Goal: Find specific page/section: Find specific page/section

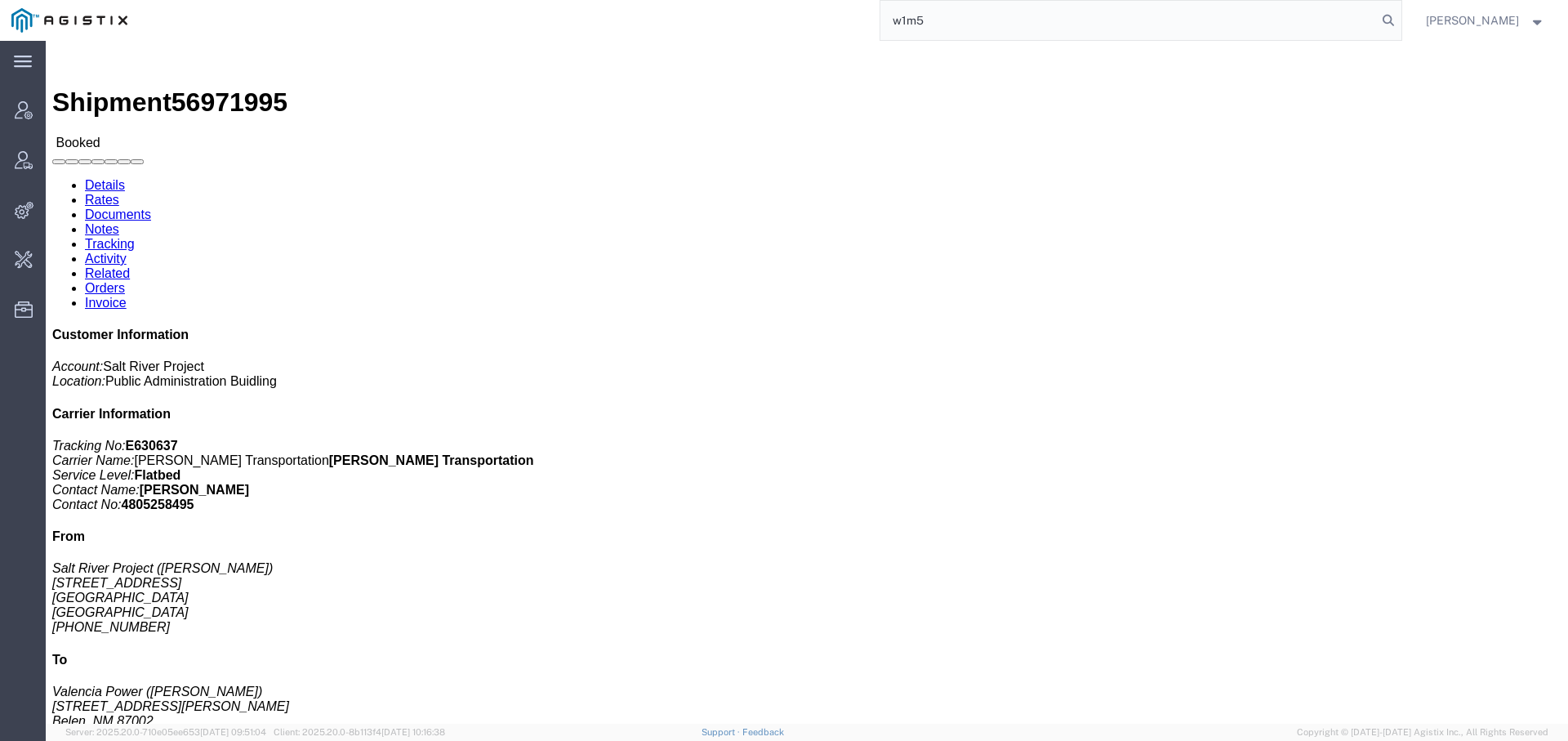
type input "w1m5"
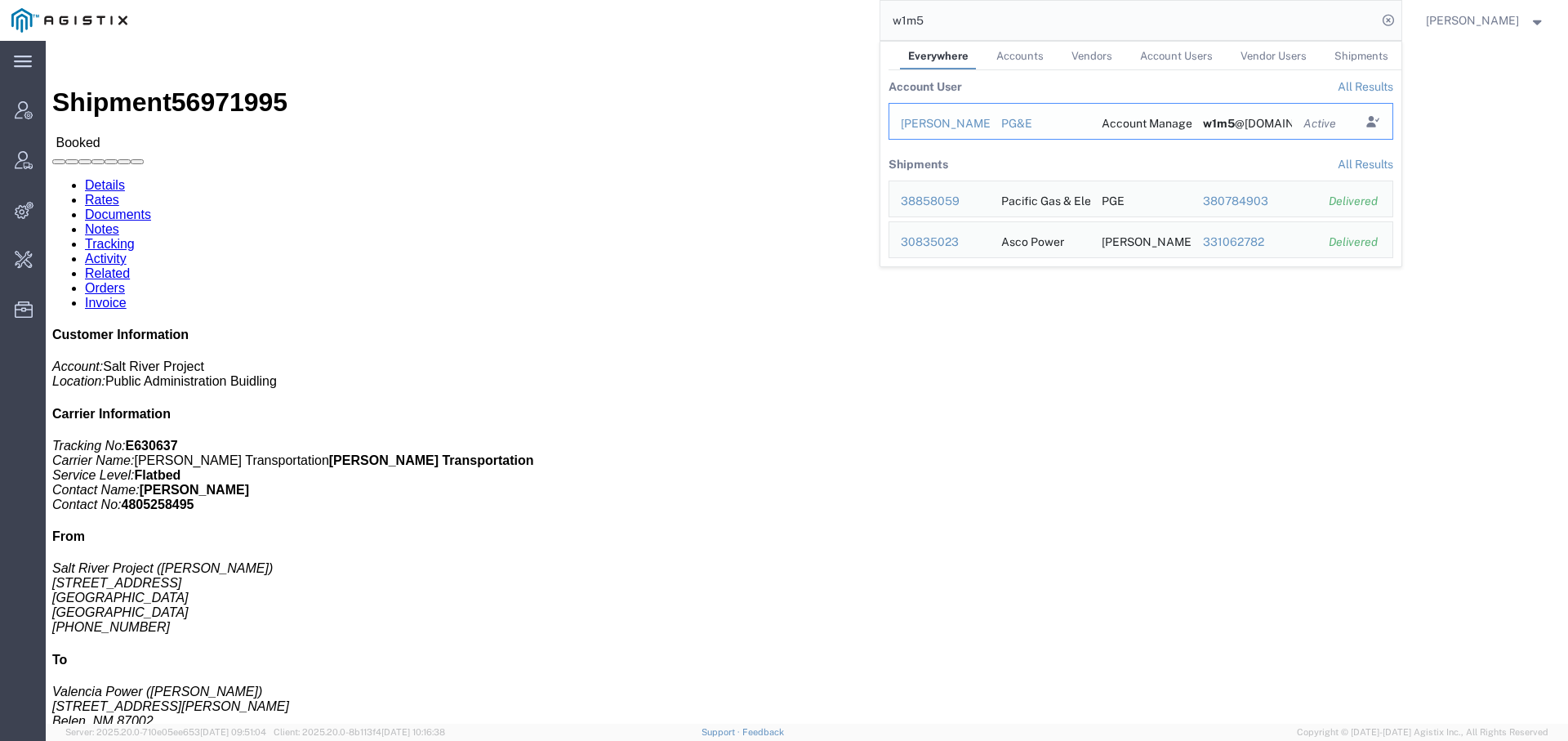
click at [953, 124] on div "[PERSON_NAME]" at bounding box center [939, 124] width 77 height 17
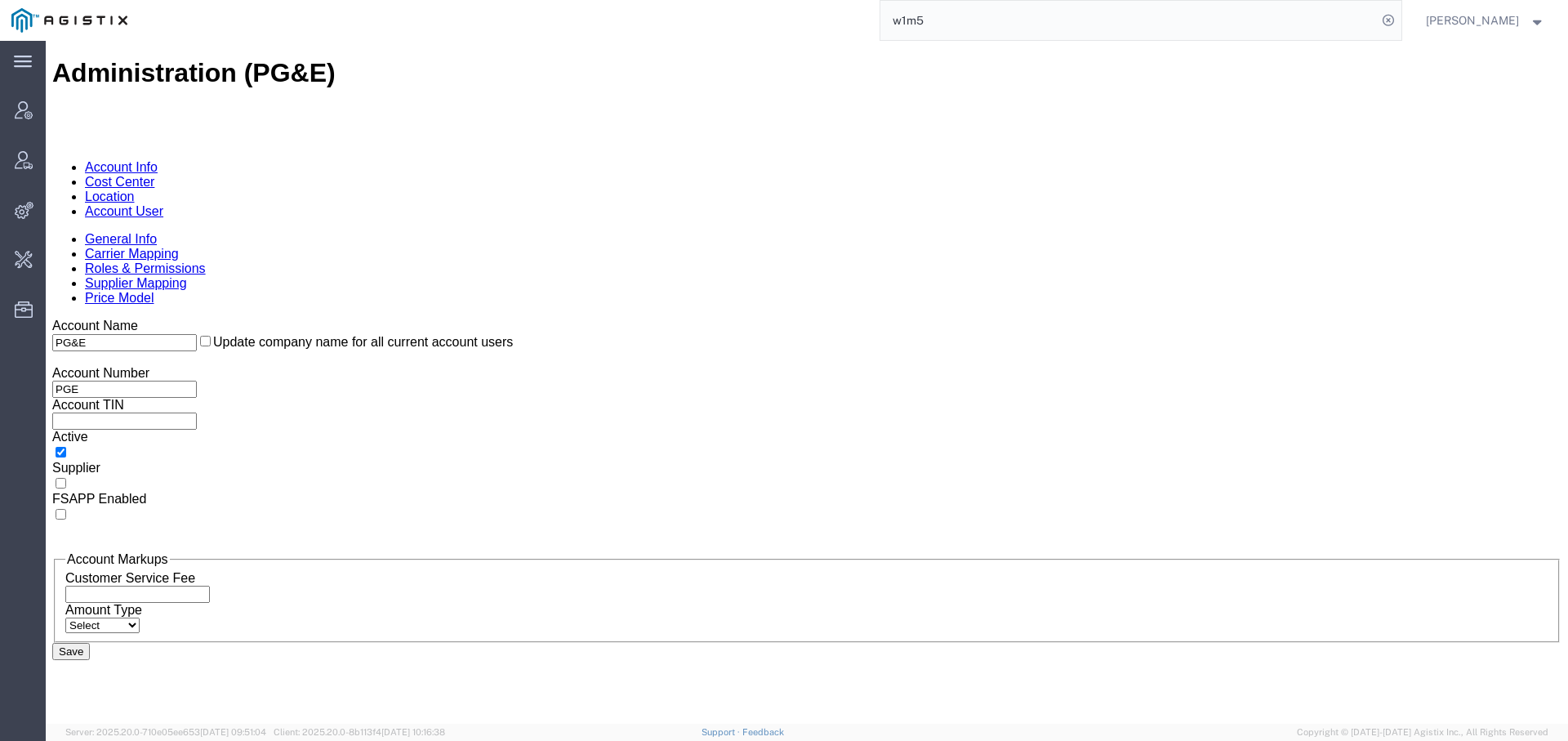
click at [135, 190] on link "Location" at bounding box center [110, 196] width 50 height 14
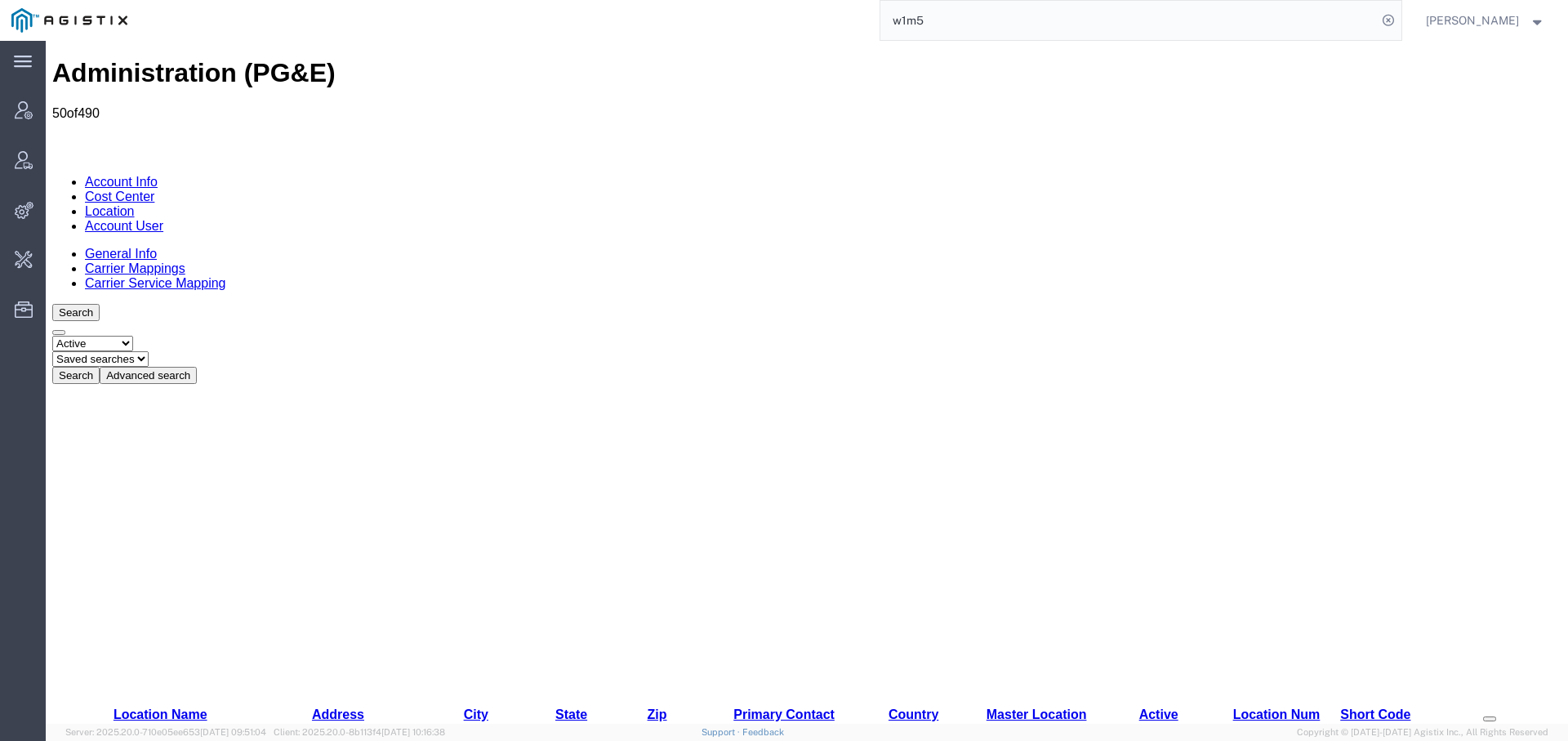
click at [197, 366] on button "Advanced search" at bounding box center [148, 375] width 98 height 17
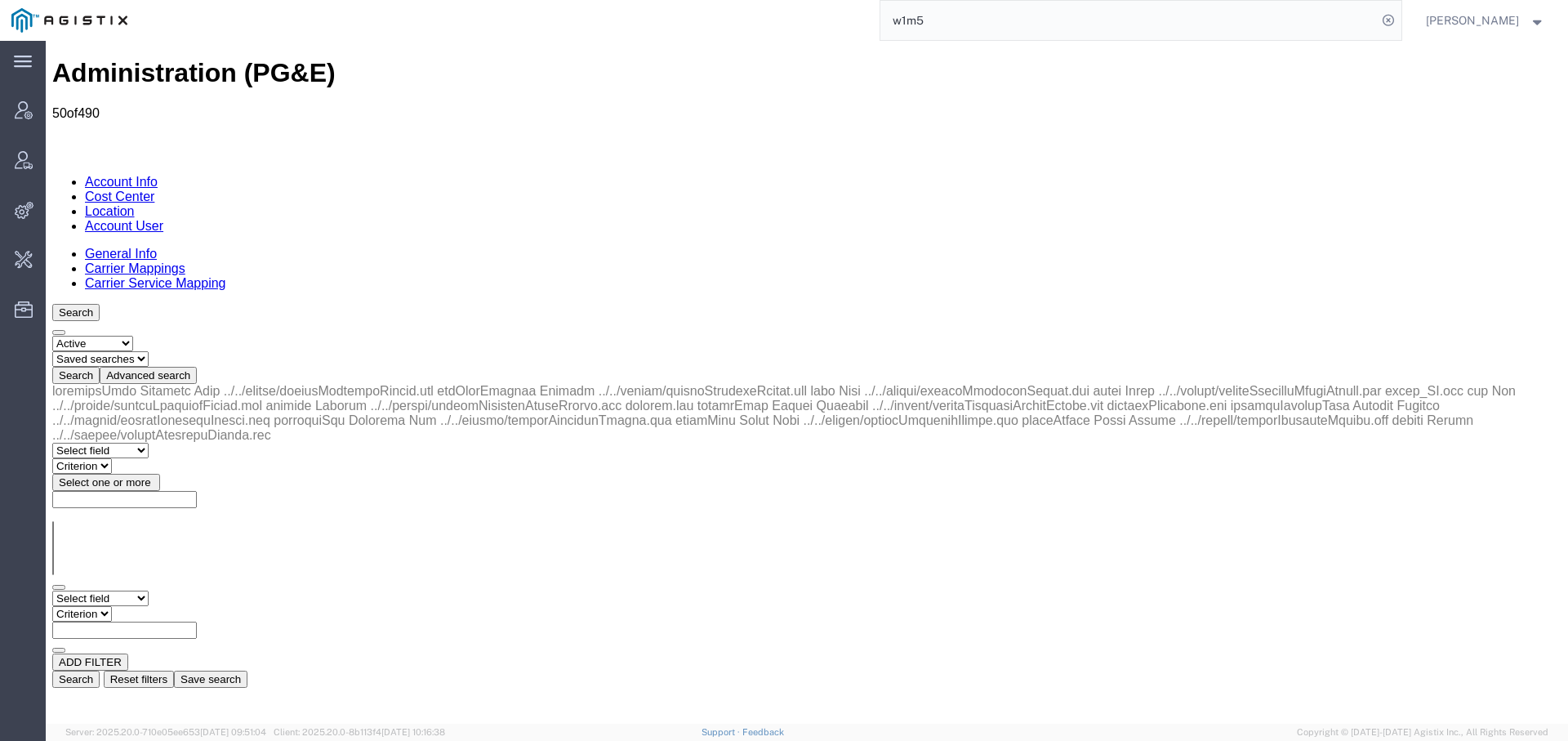
click at [86, 336] on select "Select status Active All Inactive" at bounding box center [92, 343] width 81 height 16
select select "ALL"
click at [52, 336] on select "Select status Active All Inactive" at bounding box center [92, 343] width 81 height 16
click at [149, 590] on select "Select field Address [GEOGRAPHIC_DATA] Location Name Location Num Master Locati…" at bounding box center [100, 598] width 97 height 16
select select "city"
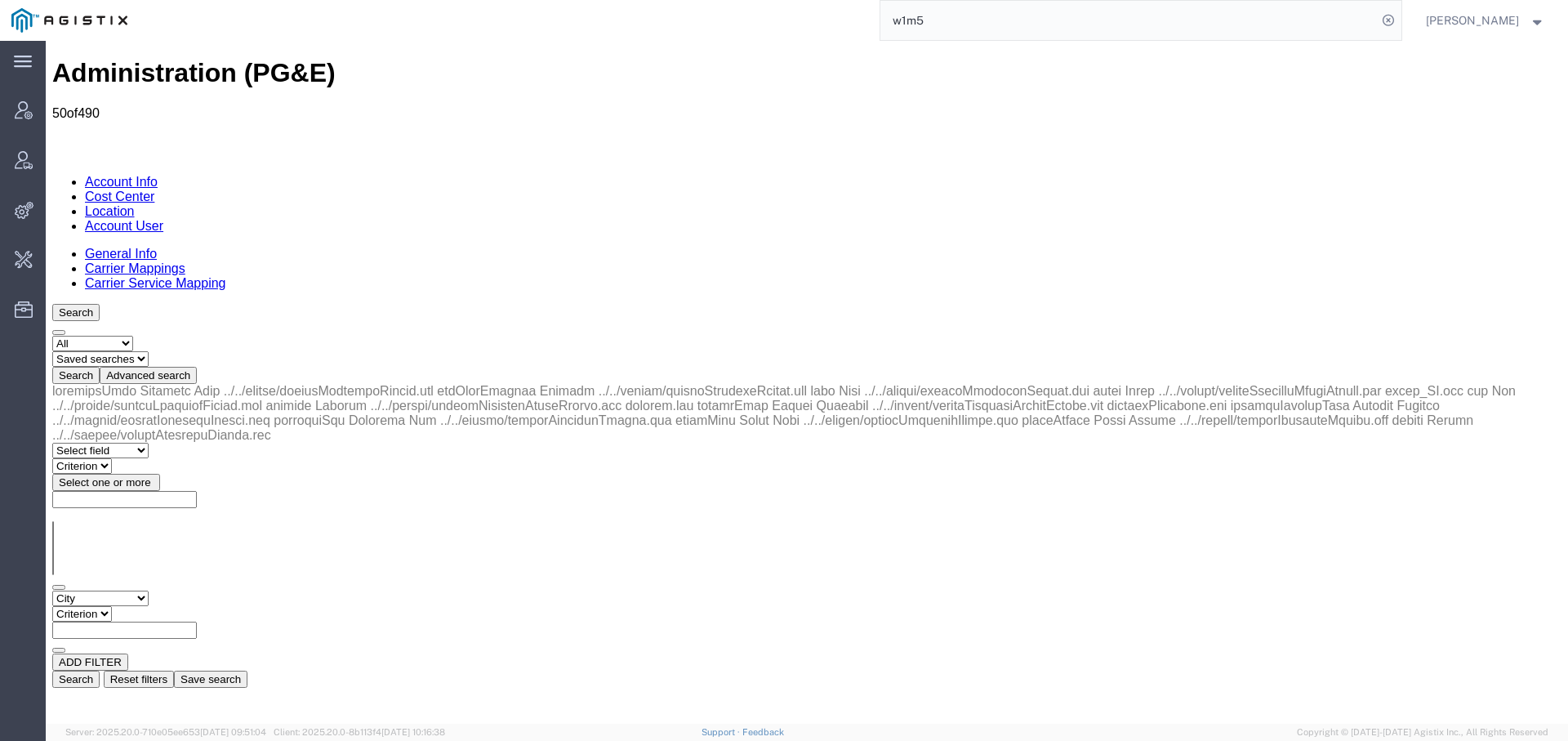
click at [52, 590] on select "Select field Address [GEOGRAPHIC_DATA] Location Name Location Num Master Locati…" at bounding box center [100, 598] width 97 height 16
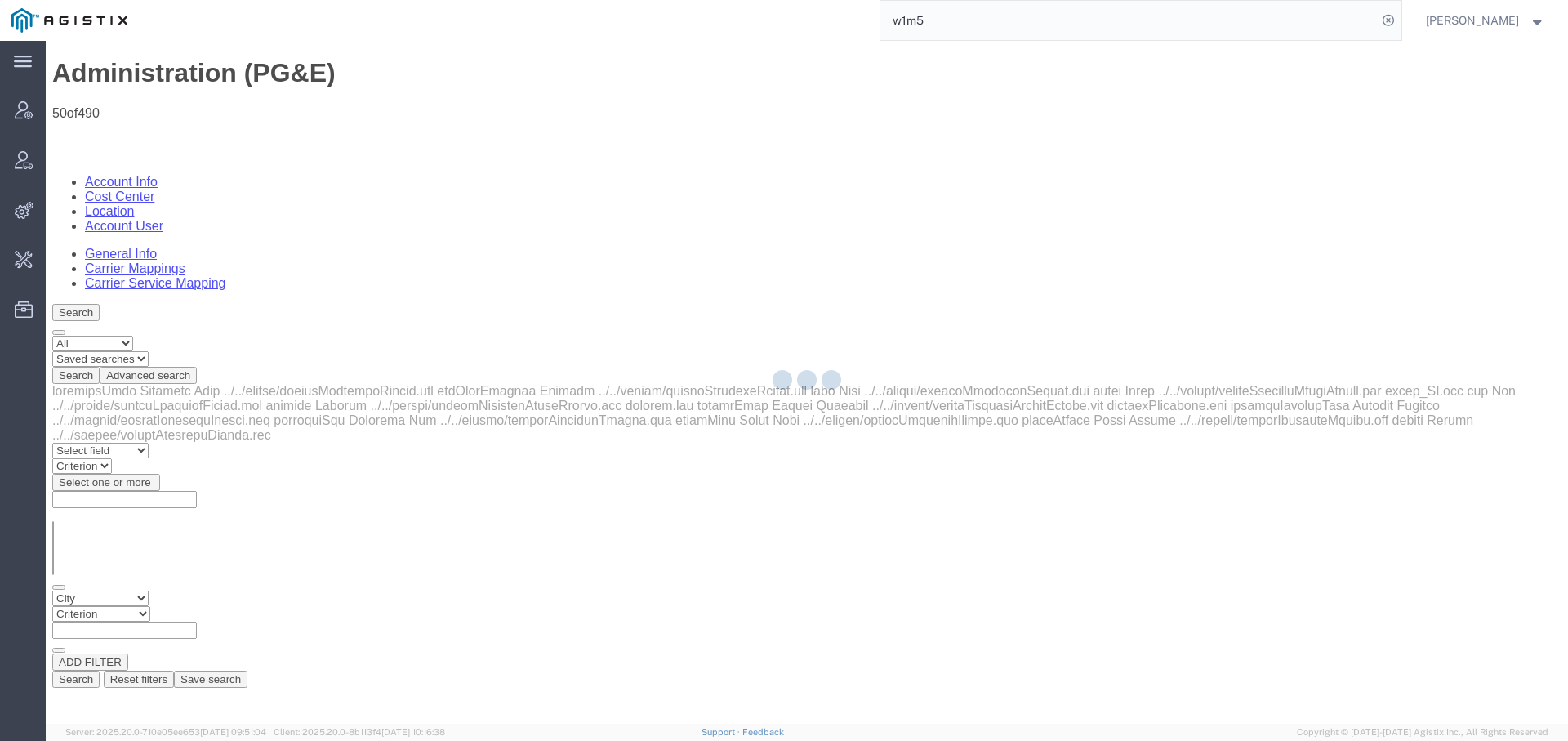
click at [151, 606] on select "Criterion contains does not contain is is blank is not blank starts with" at bounding box center [100, 614] width 98 height 16
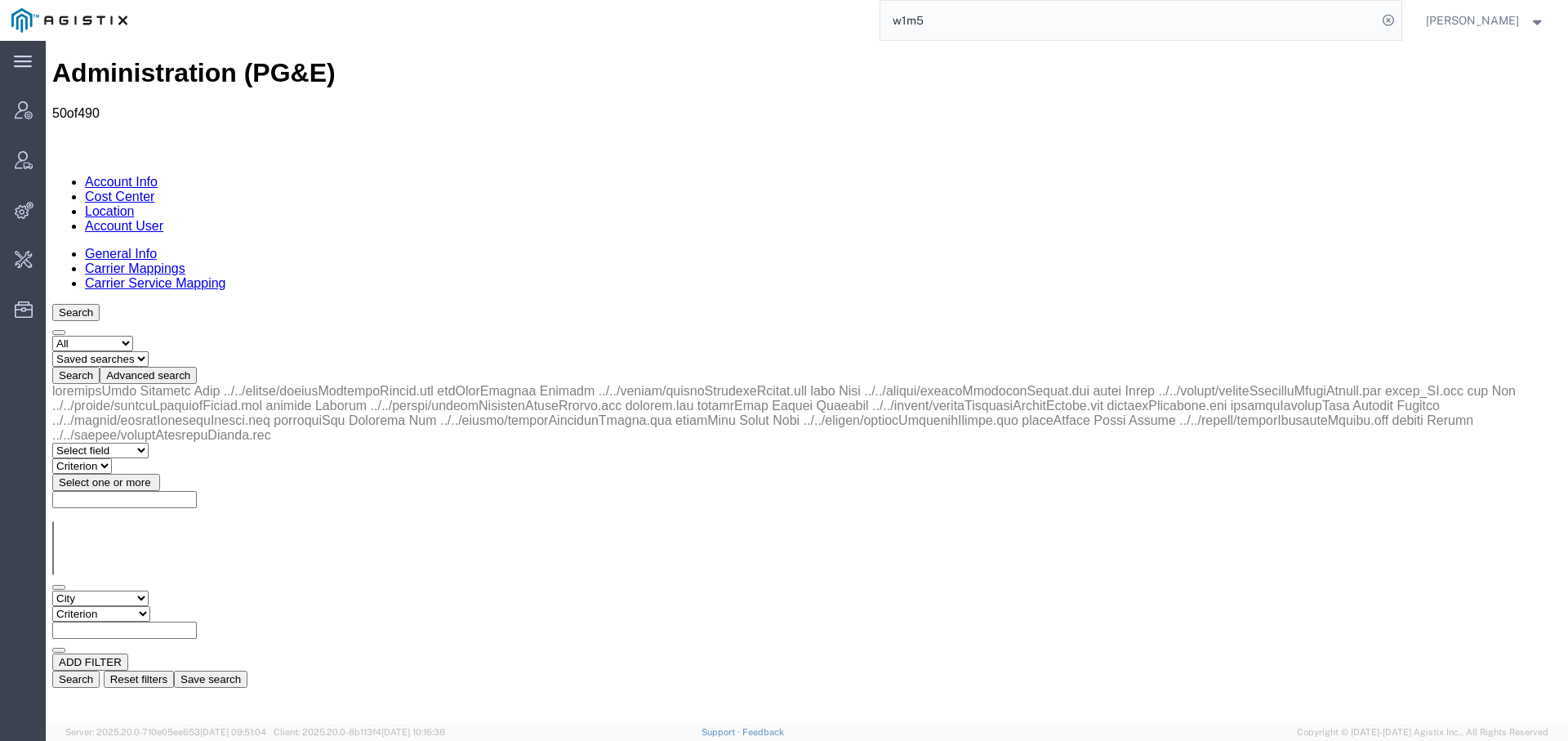
select select "startswith"
click at [151, 606] on select "Criterion contains does not contain is is blank is not blank starts with" at bounding box center [100, 614] width 98 height 16
click at [100, 670] on button "Search" at bounding box center [75, 679] width 47 height 17
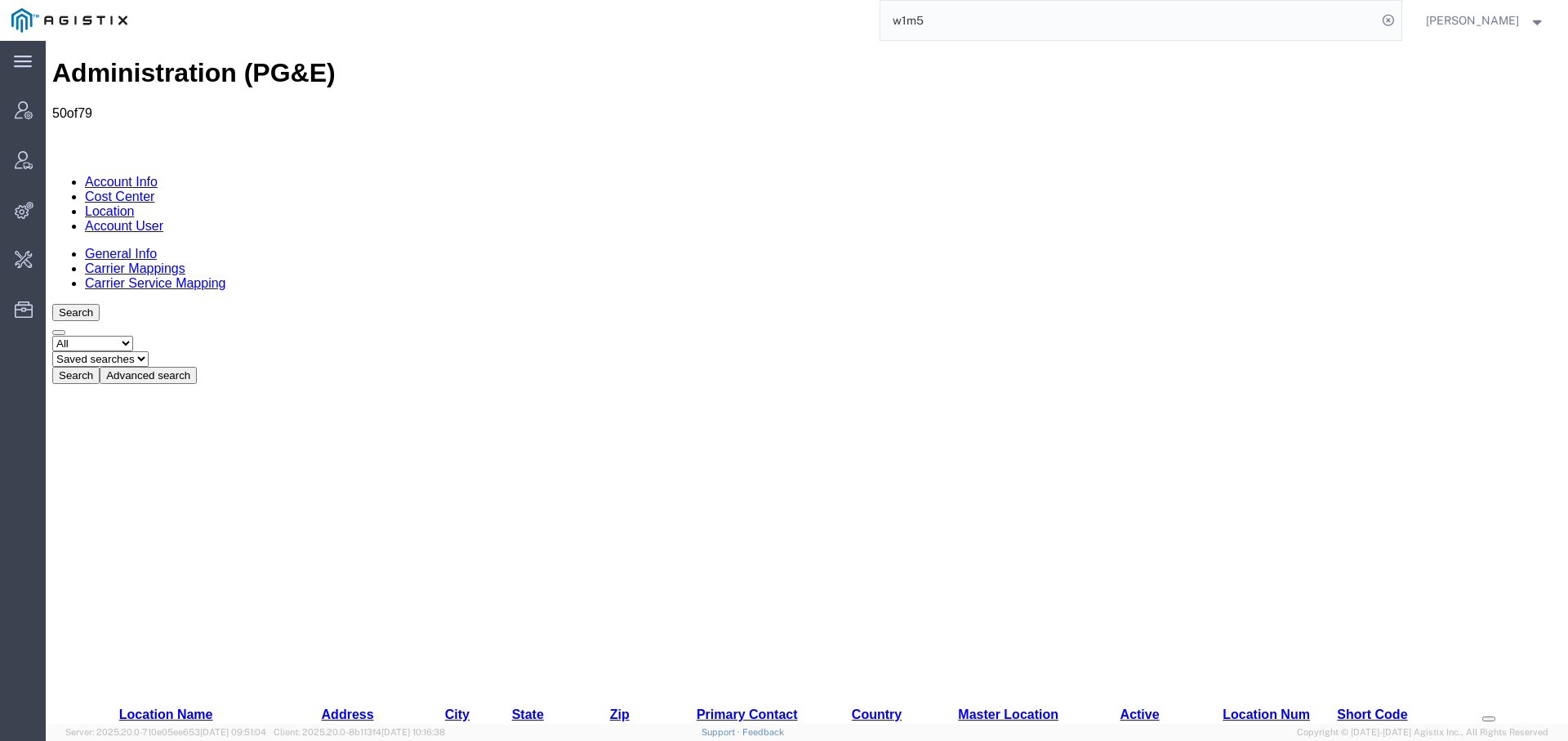
click at [334, 707] on link "Address" at bounding box center [348, 713] width 52 height 14
click at [197, 366] on button "Advanced search" at bounding box center [148, 375] width 98 height 17
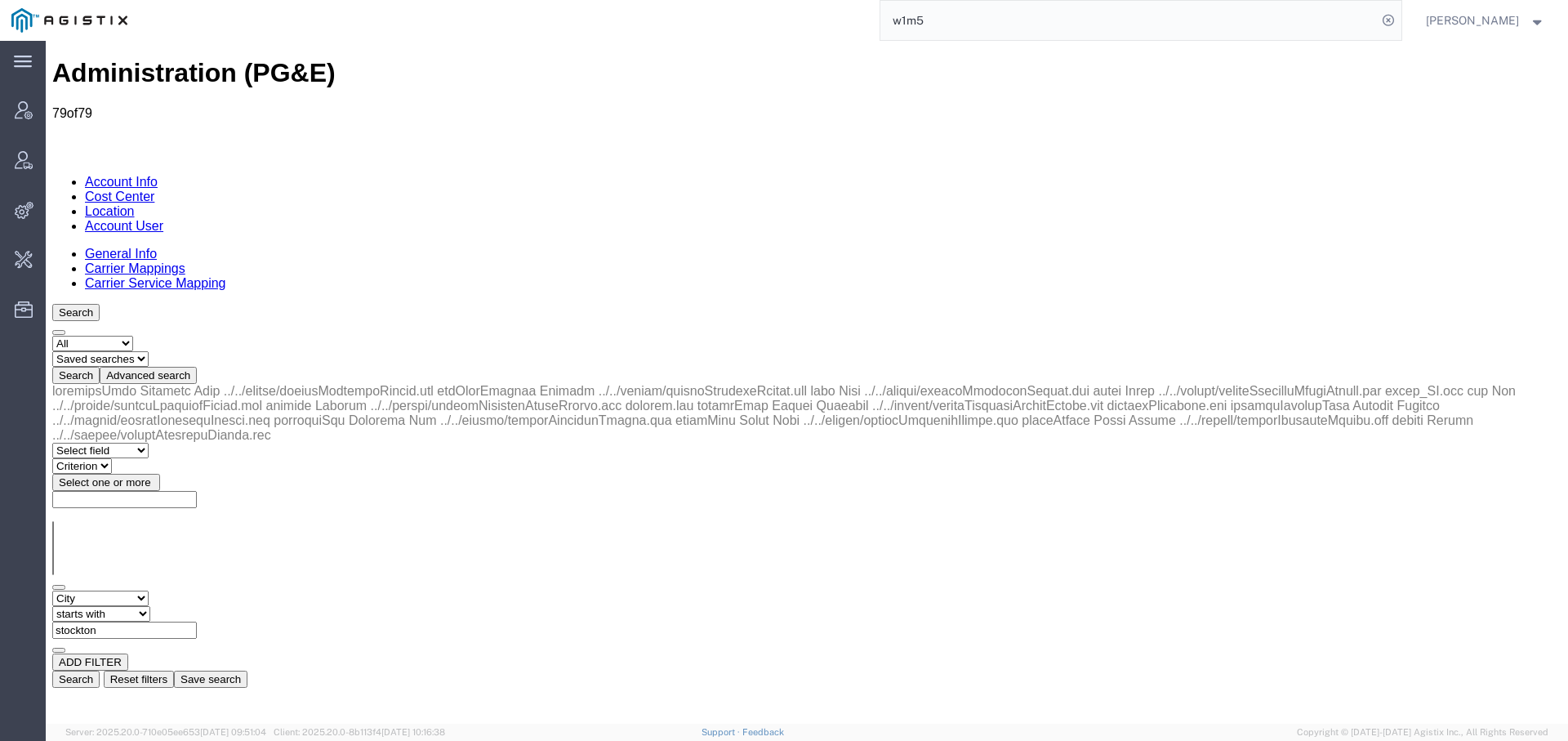
click at [197, 621] on input "stockton" at bounding box center [124, 629] width 144 height 17
click at [100, 670] on button "Search" at bounding box center [75, 679] width 47 height 17
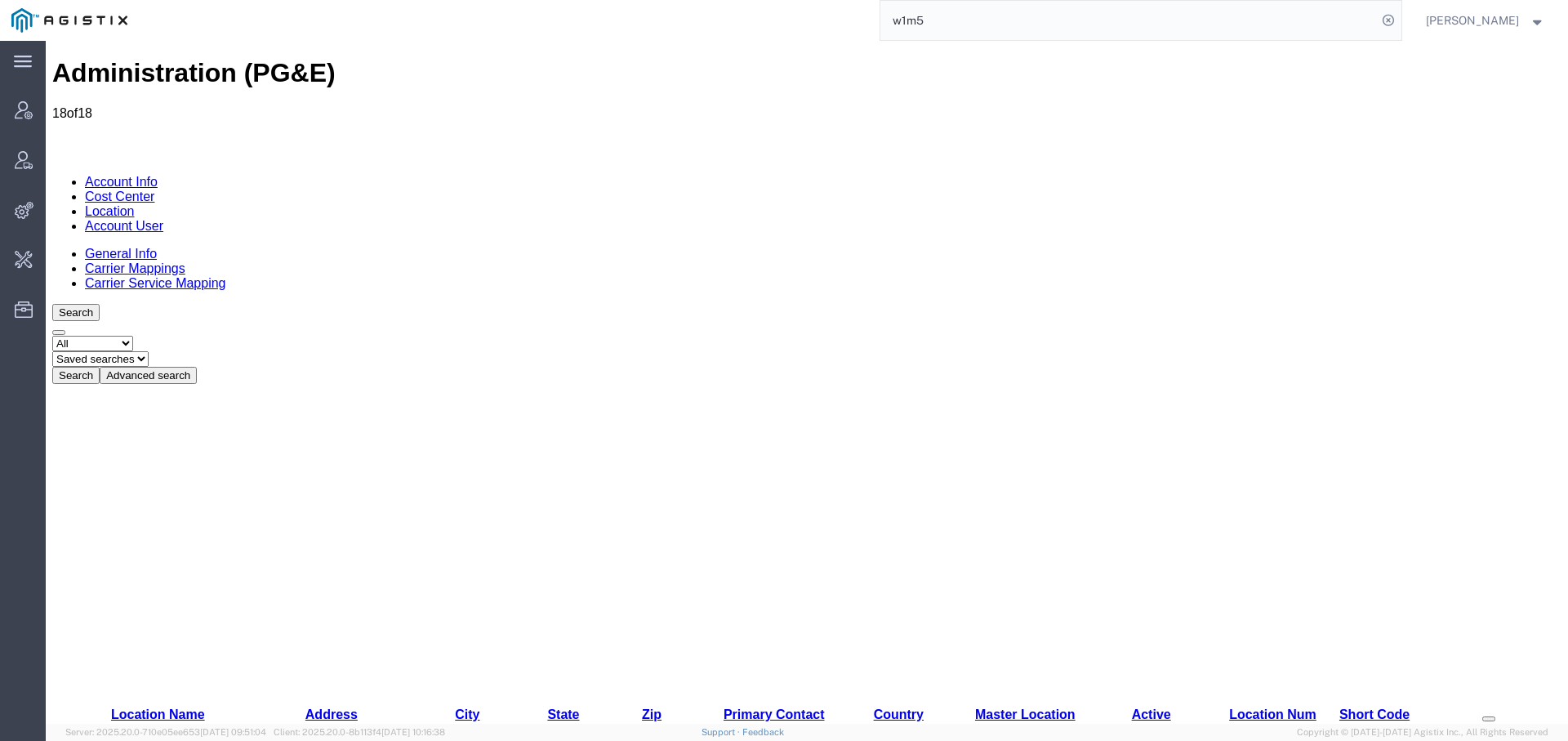
click at [191, 369] on icon at bounding box center [191, 375] width 0 height 12
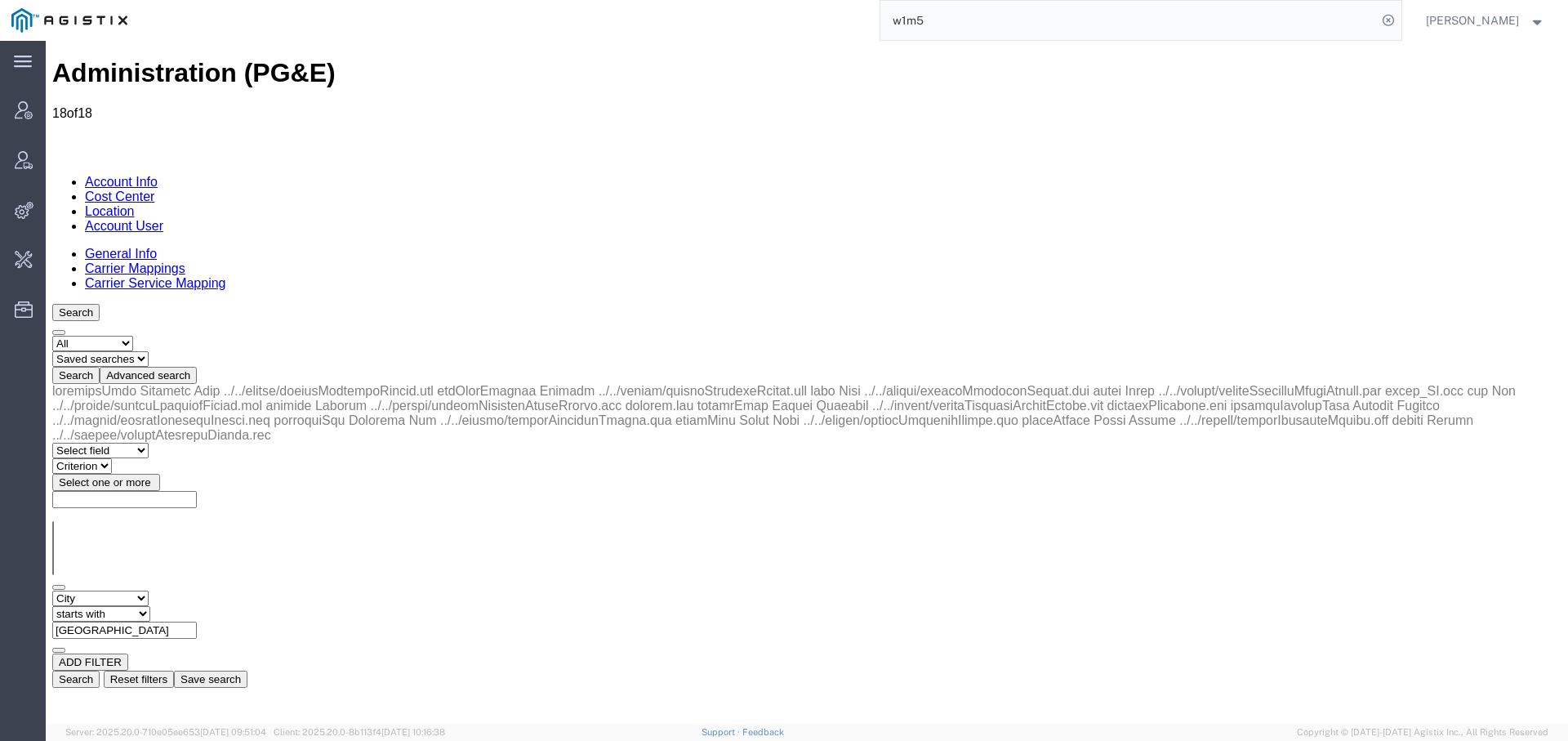
click at [197, 621] on input "[GEOGRAPHIC_DATA]" at bounding box center [124, 629] width 144 height 17
click at [100, 670] on button "Search" at bounding box center [75, 679] width 47 height 17
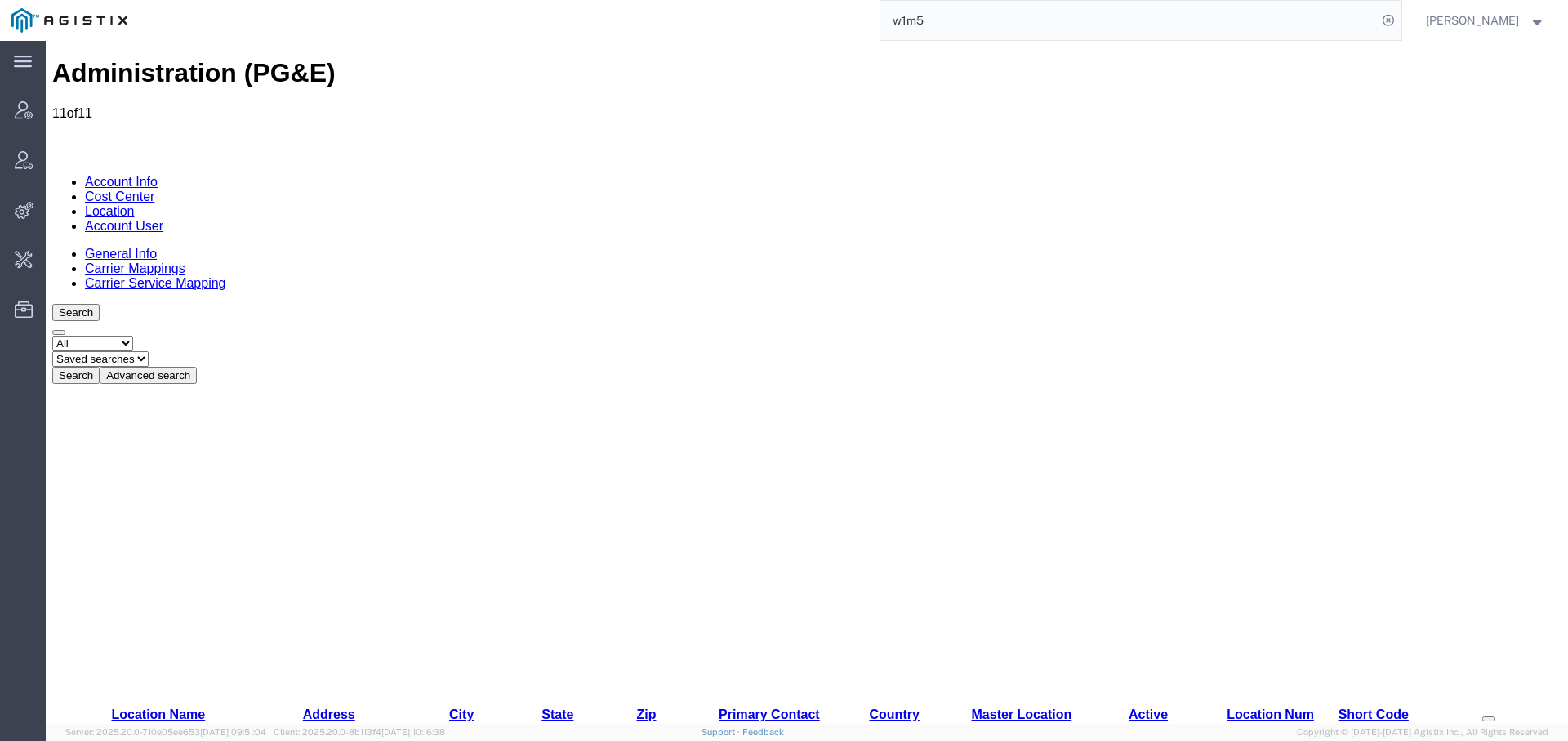
click at [191, 369] on icon at bounding box center [191, 375] width 0 height 12
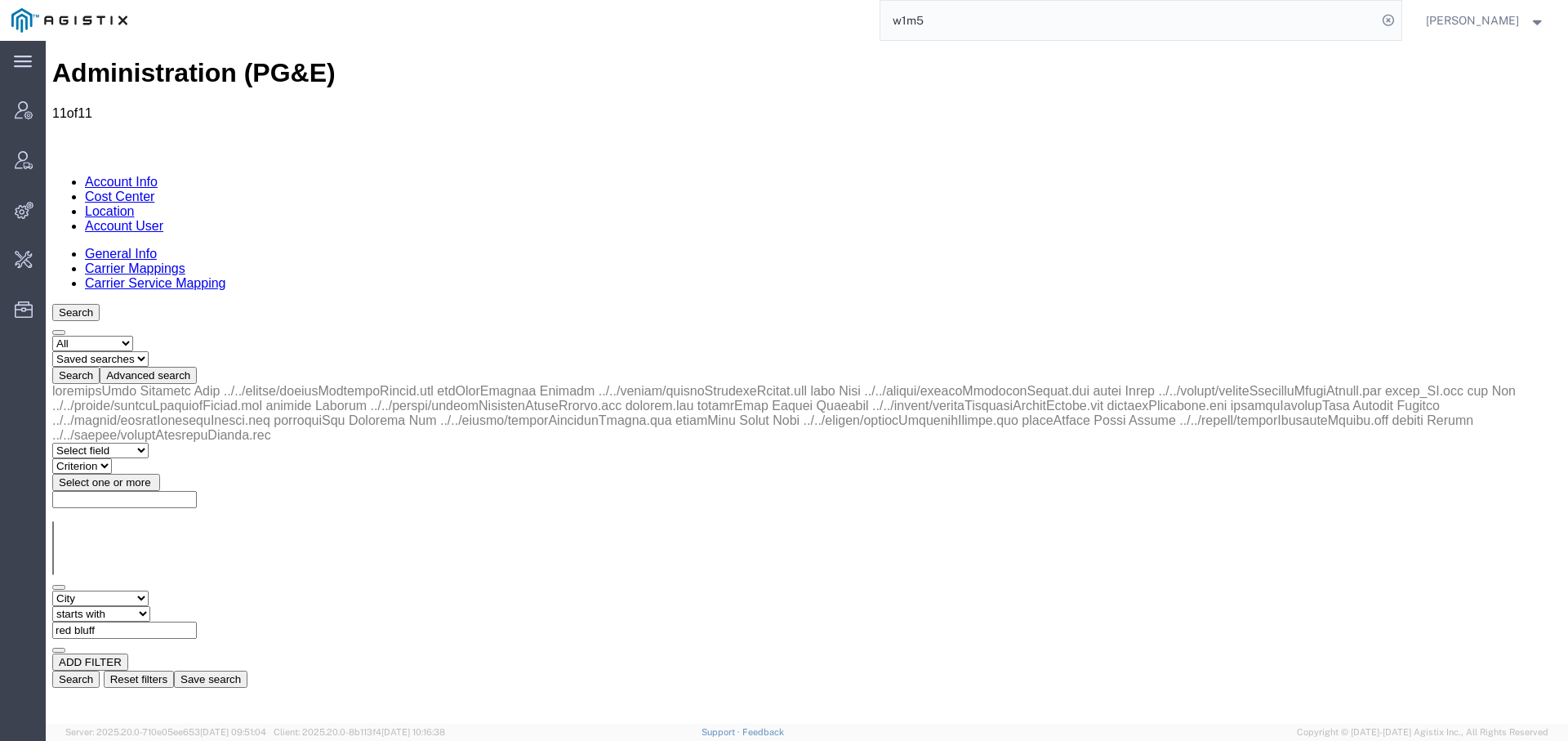
drag, startPoint x: 379, startPoint y: 248, endPoint x: 221, endPoint y: 207, distance: 163.2
click at [221, 321] on form "Select status Active All Inactive Saved searches Search Advanced search Select …" at bounding box center [806, 504] width 1509 height 366
click at [100, 670] on button "Search" at bounding box center [75, 679] width 47 height 17
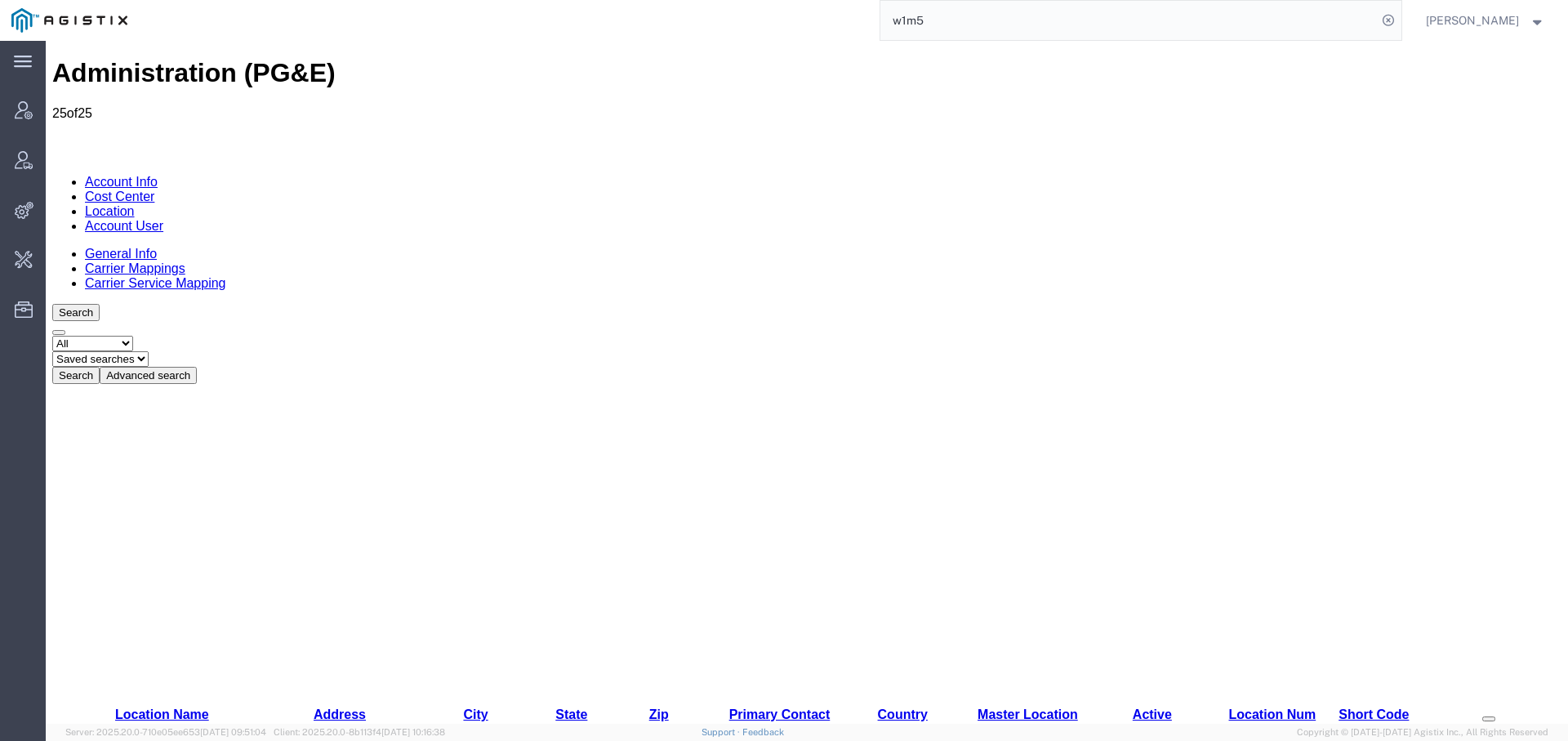
click at [191, 369] on icon at bounding box center [191, 375] width 0 height 12
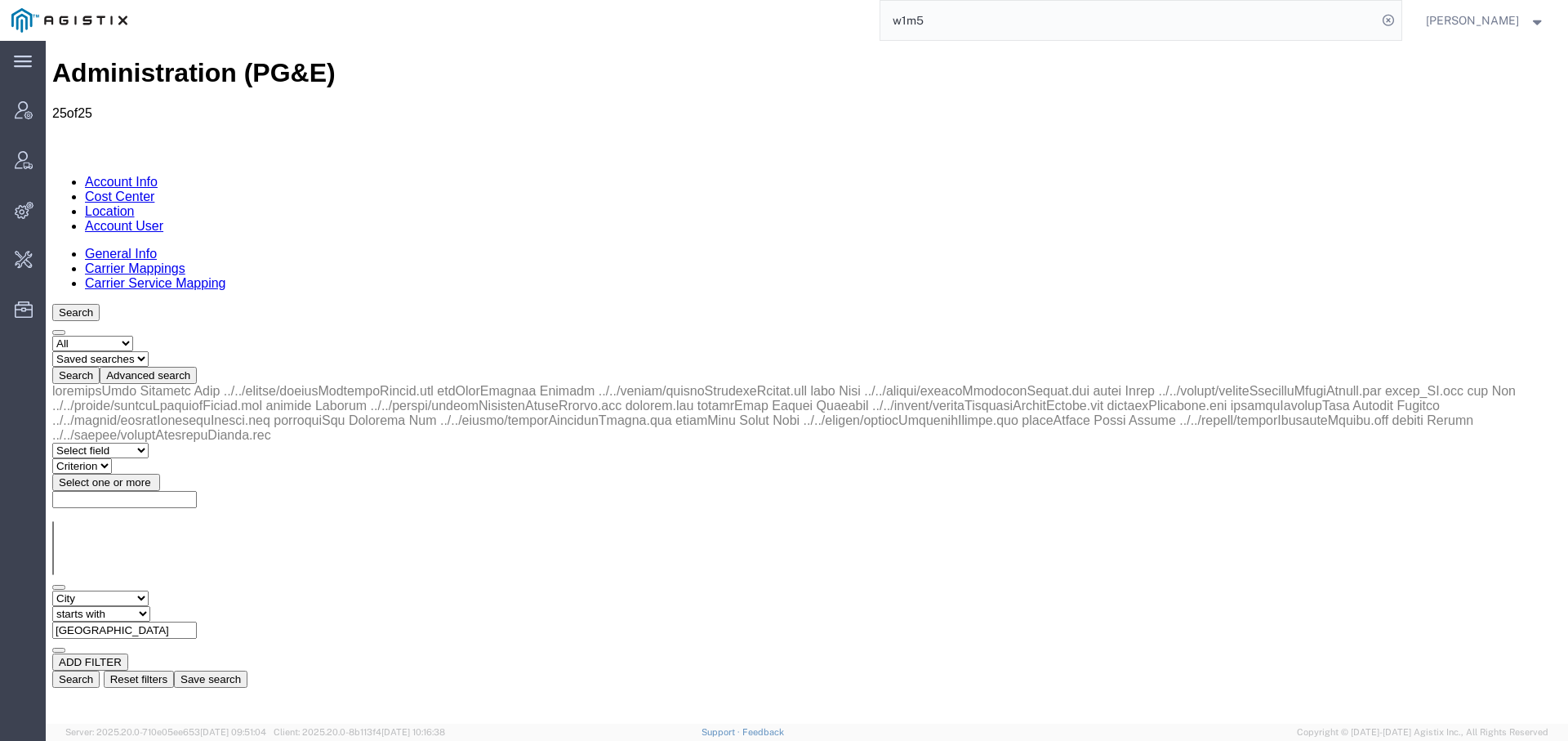
drag, startPoint x: 395, startPoint y: 248, endPoint x: 318, endPoint y: 245, distance: 77.1
click at [318, 590] on div "Select field Address [GEOGRAPHIC_DATA] Location Name Location Num Master Locati…" at bounding box center [806, 622] width 1509 height 63
click at [100, 670] on button "Search" at bounding box center [75, 679] width 47 height 17
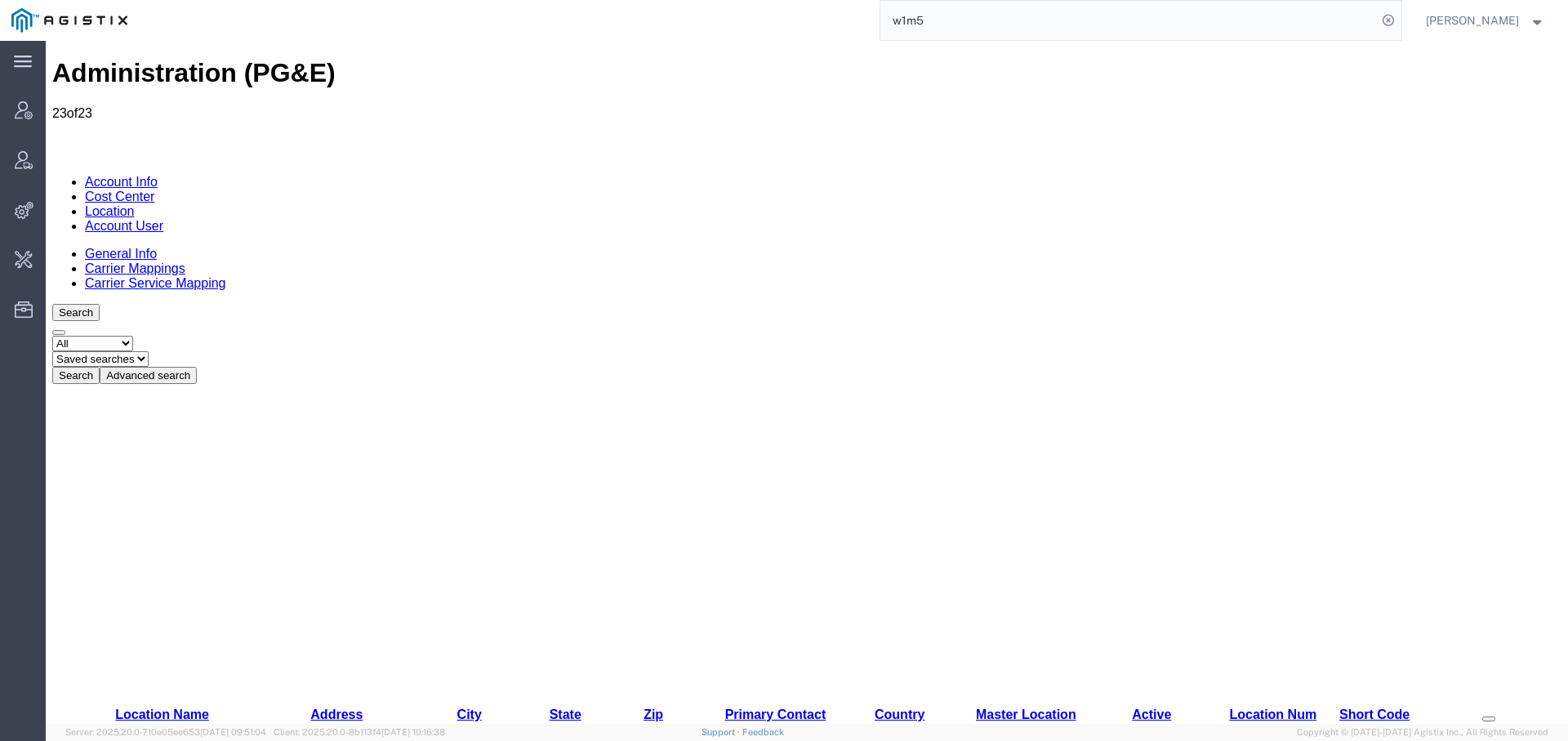
click at [191, 369] on icon at bounding box center [191, 375] width 0 height 12
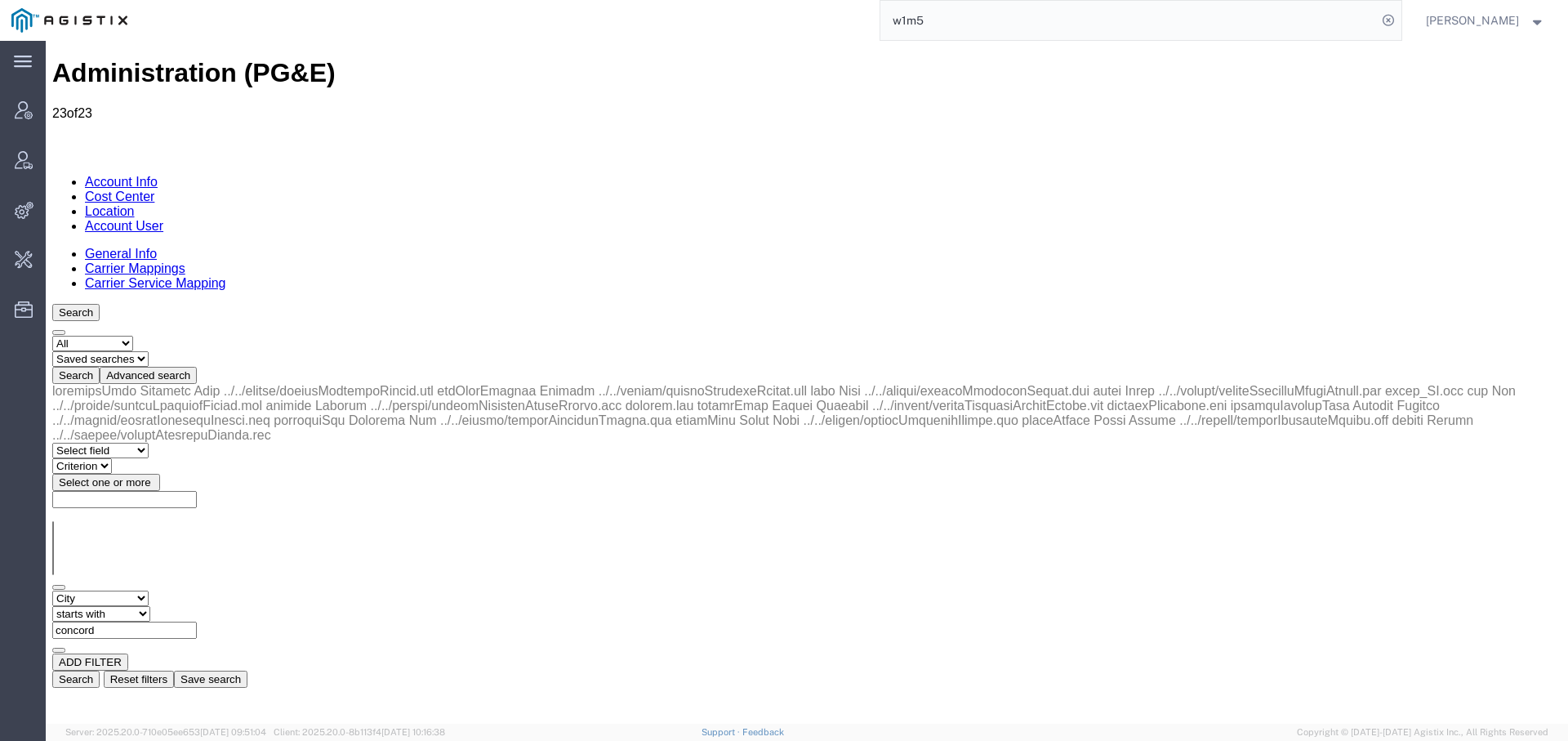
click at [197, 621] on input "concord" at bounding box center [124, 629] width 144 height 17
click at [100, 670] on button "Search" at bounding box center [75, 679] width 47 height 17
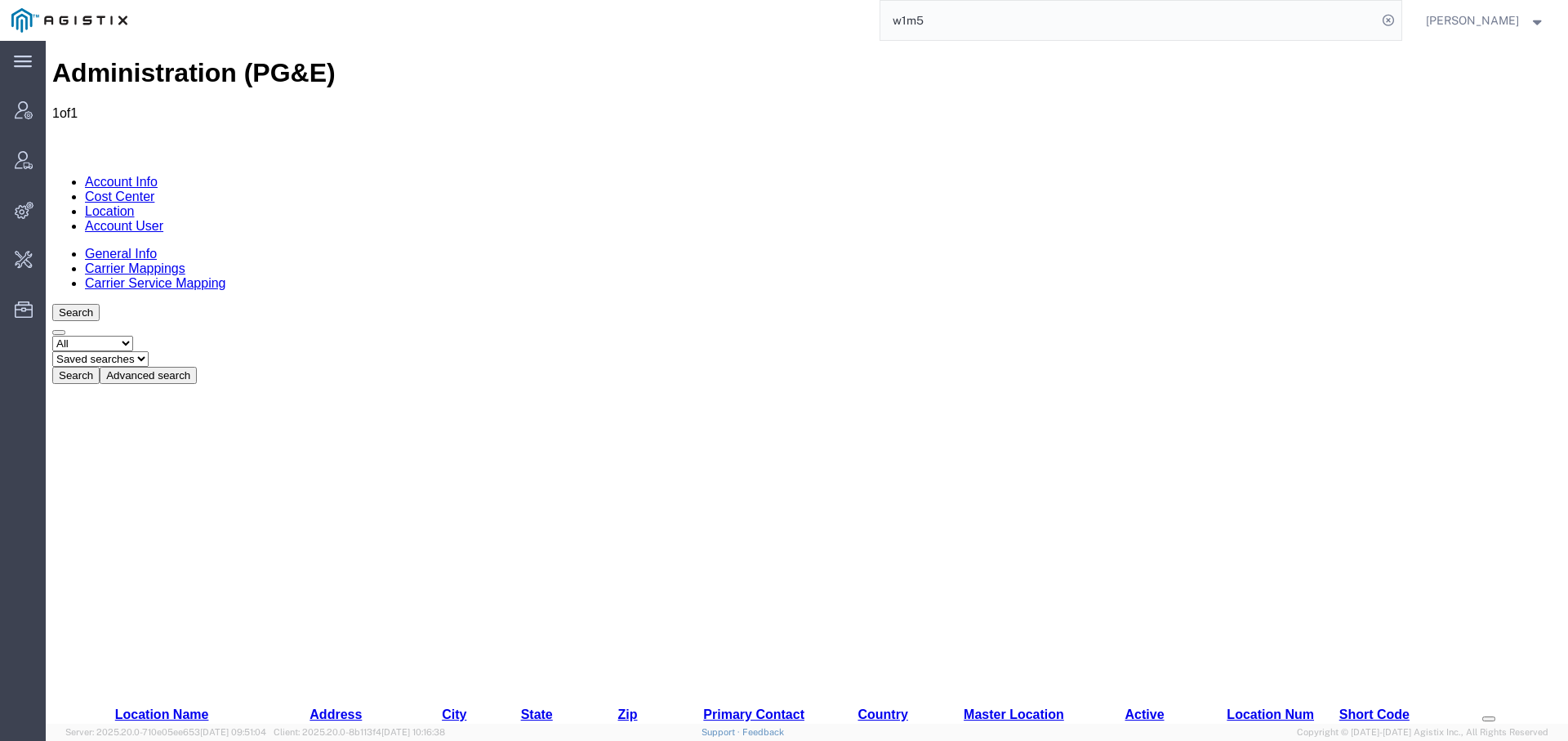
click at [197, 366] on button "Advanced search" at bounding box center [148, 375] width 98 height 17
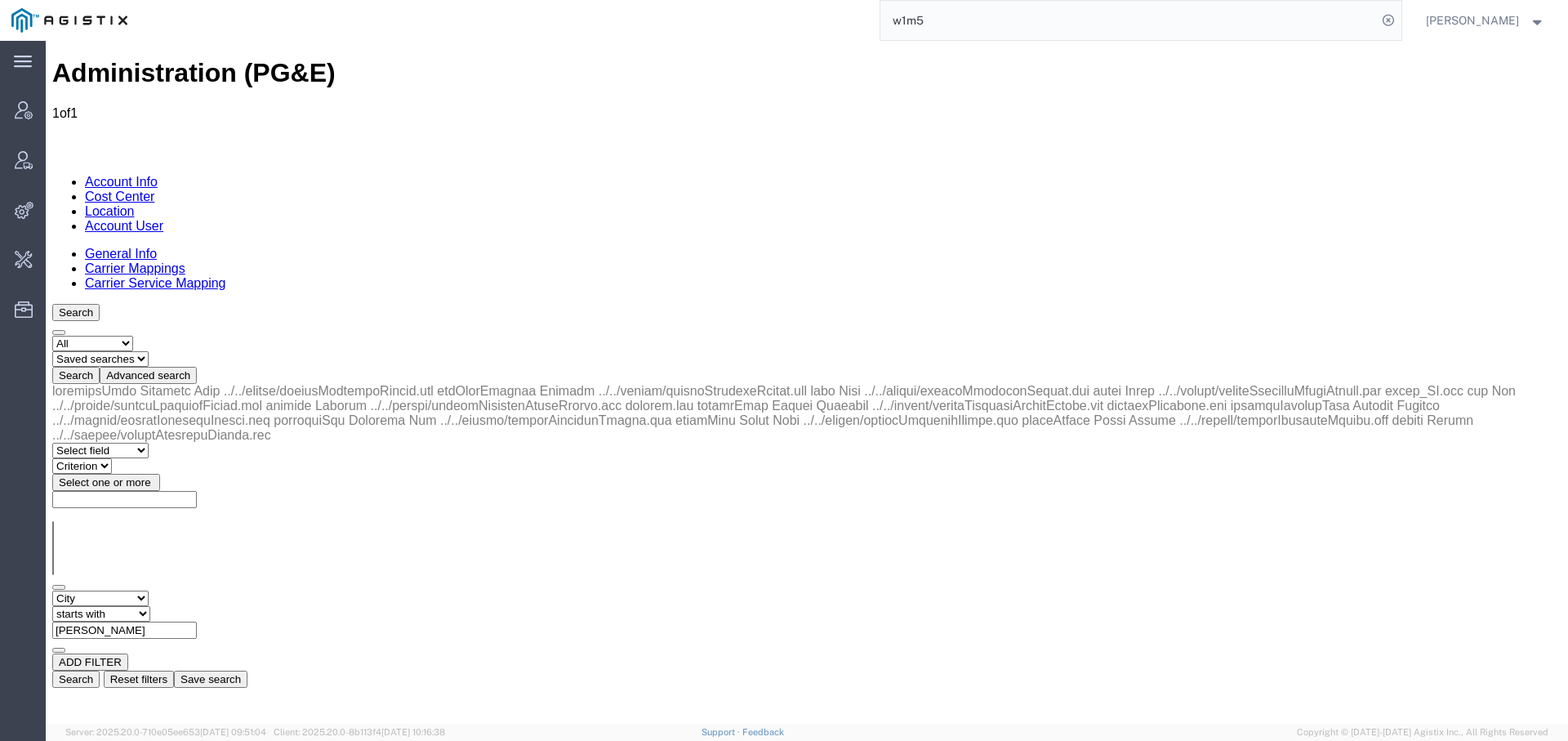
click at [197, 621] on input "[PERSON_NAME]" at bounding box center [124, 629] width 144 height 17
type input "f"
click at [100, 670] on button "Search" at bounding box center [75, 679] width 47 height 17
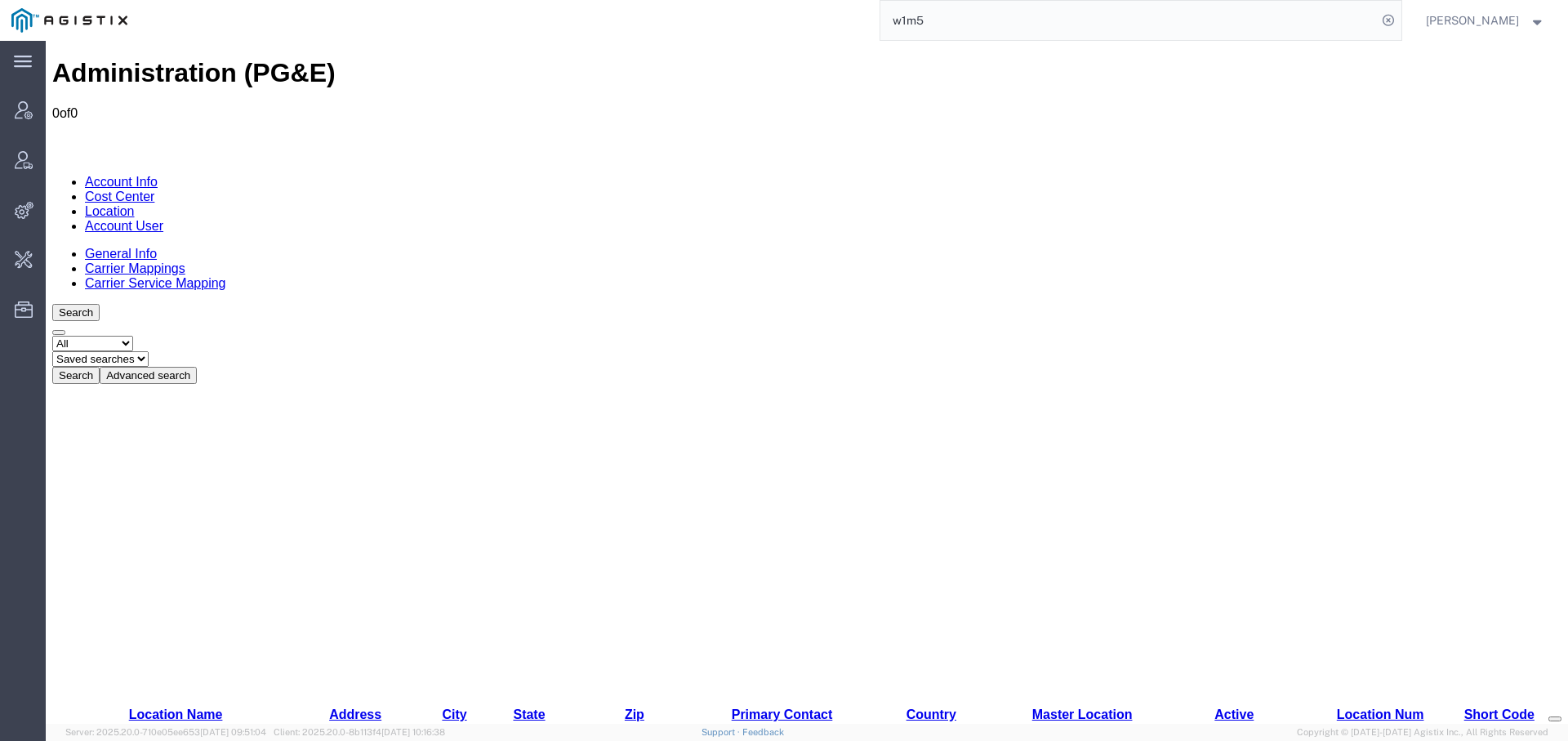
click at [191, 369] on icon at bounding box center [191, 375] width 0 height 12
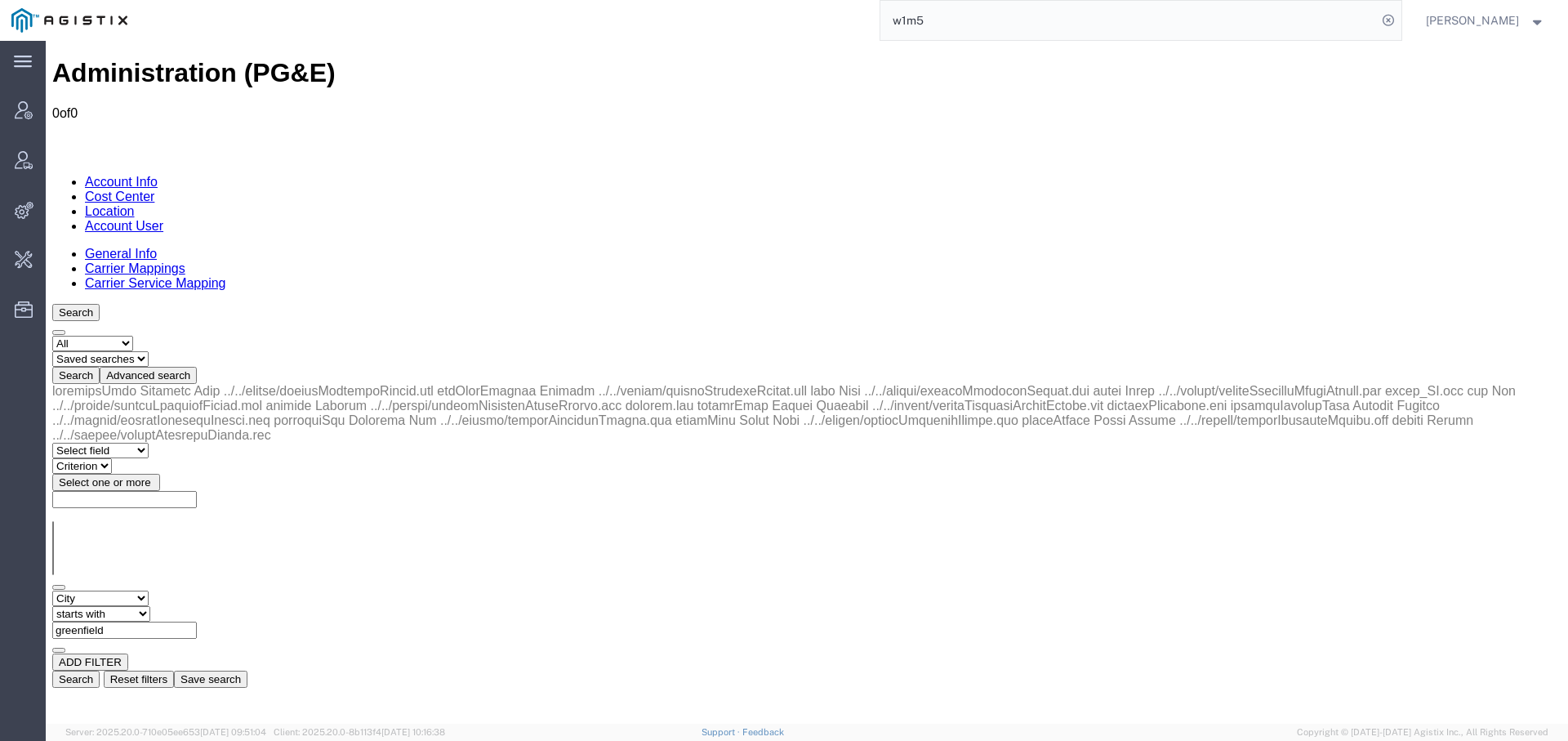
click at [197, 621] on input "greenfield" at bounding box center [124, 629] width 144 height 17
click at [100, 670] on button "Search" at bounding box center [75, 679] width 47 height 17
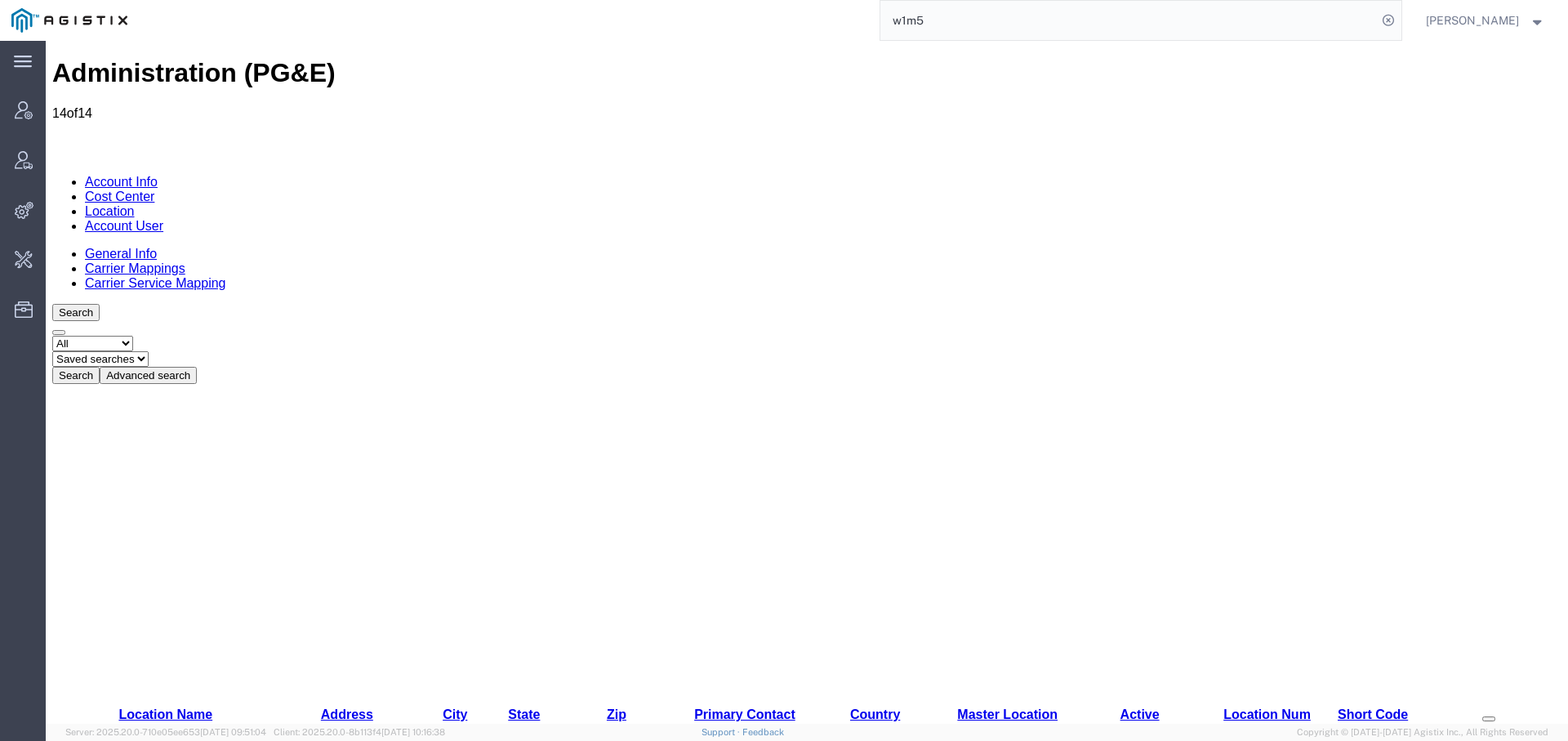
click at [191, 369] on icon at bounding box center [191, 375] width 0 height 12
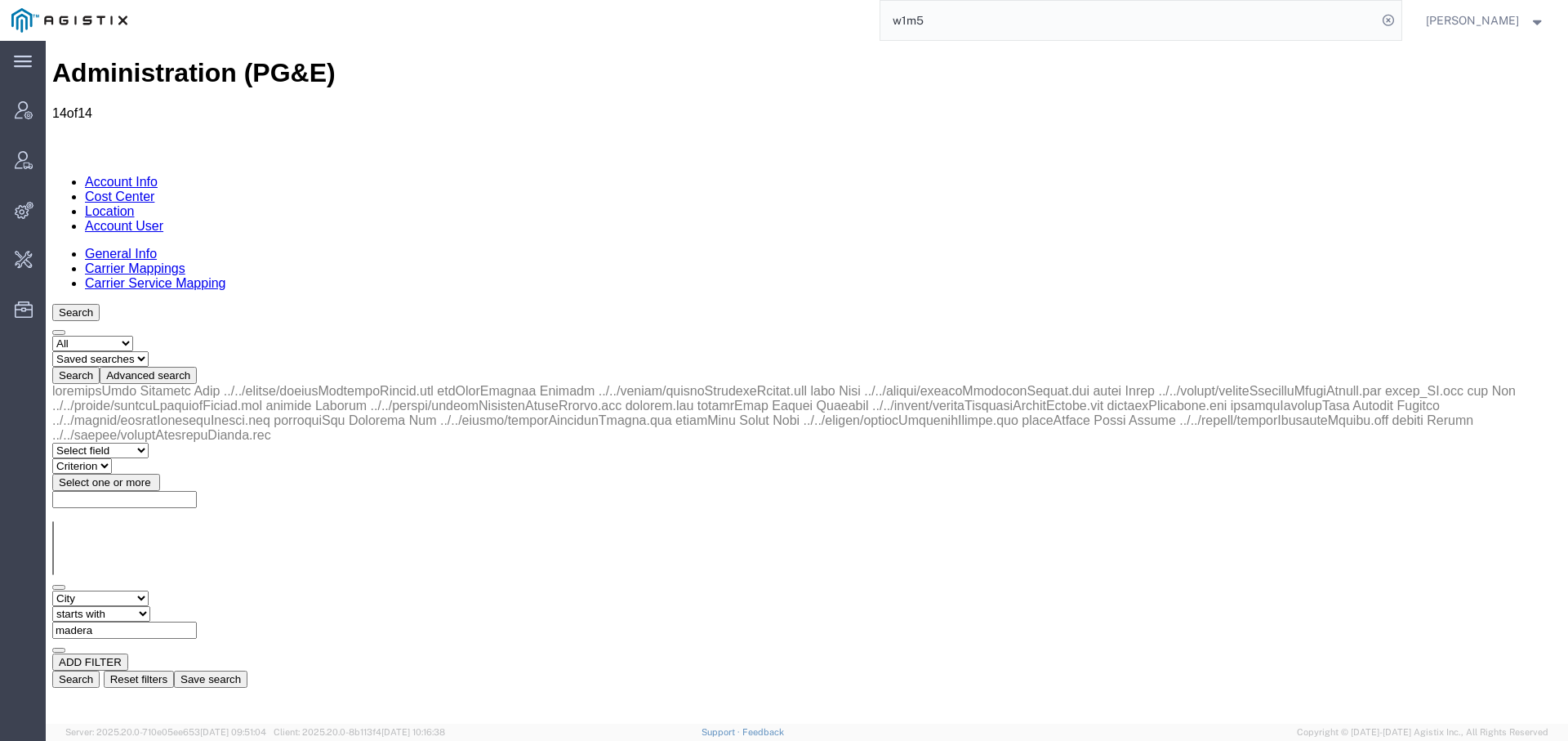
click at [197, 621] on input "madera" at bounding box center [124, 629] width 144 height 17
click at [100, 670] on button "Search" at bounding box center [75, 679] width 47 height 17
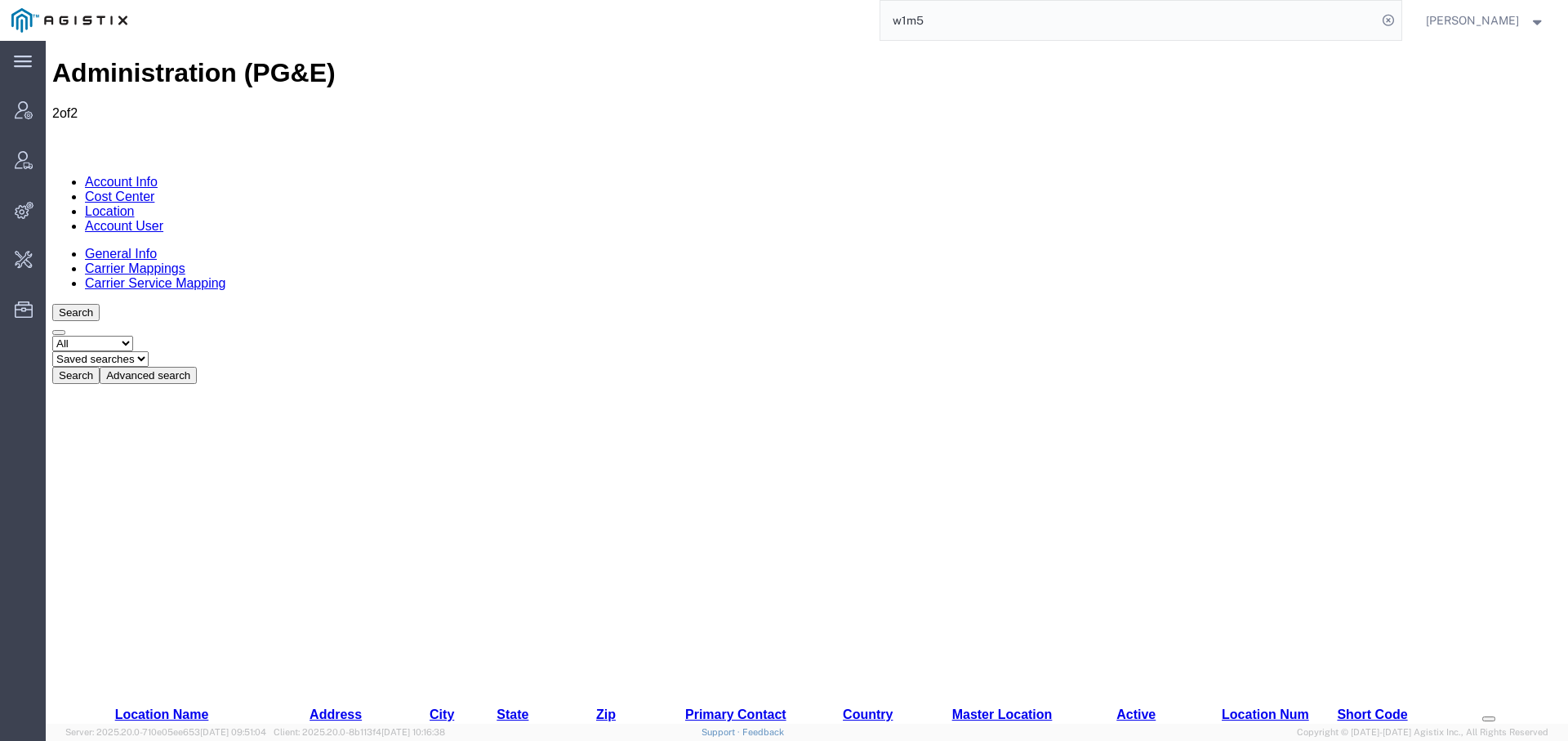
click at [197, 366] on button "Advanced search" at bounding box center [148, 375] width 98 height 17
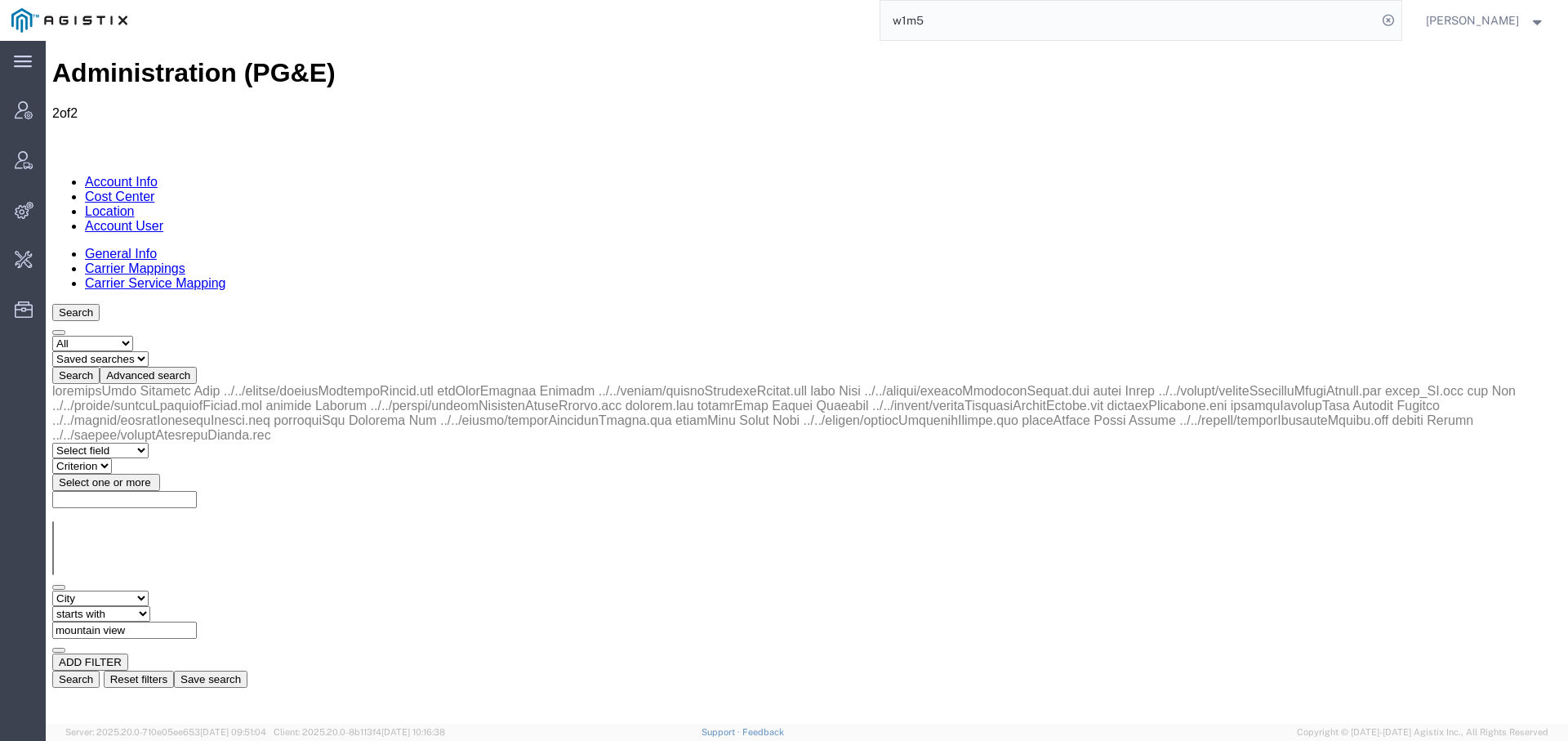
drag, startPoint x: 426, startPoint y: 251, endPoint x: 274, endPoint y: 216, distance: 156.0
click at [274, 321] on form "Select status Active All Inactive Saved searches Search Advanced search Select …" at bounding box center [806, 504] width 1509 height 366
click at [100, 670] on button "Search" at bounding box center [75, 679] width 47 height 17
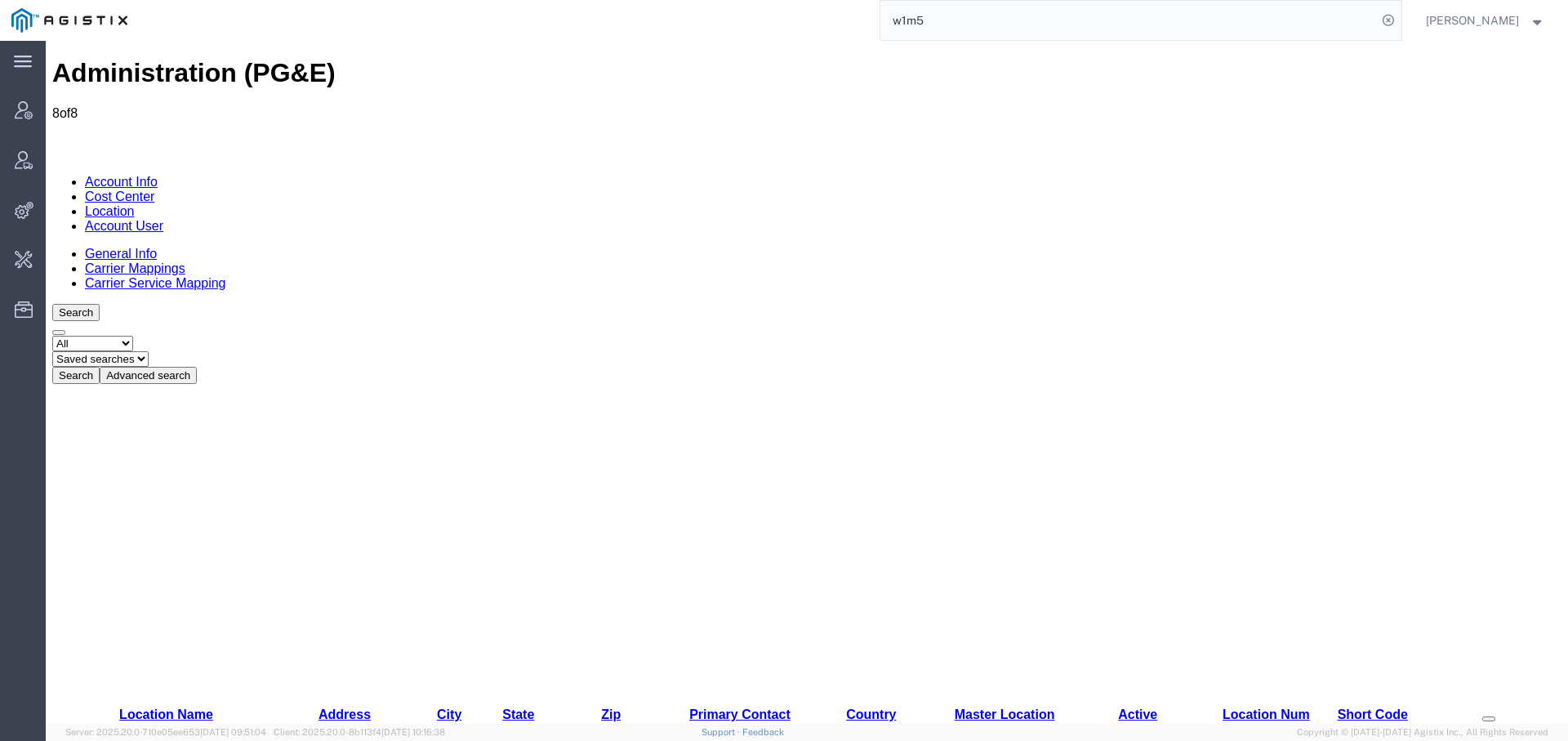
click at [197, 366] on button "Advanced search" at bounding box center [148, 375] width 98 height 17
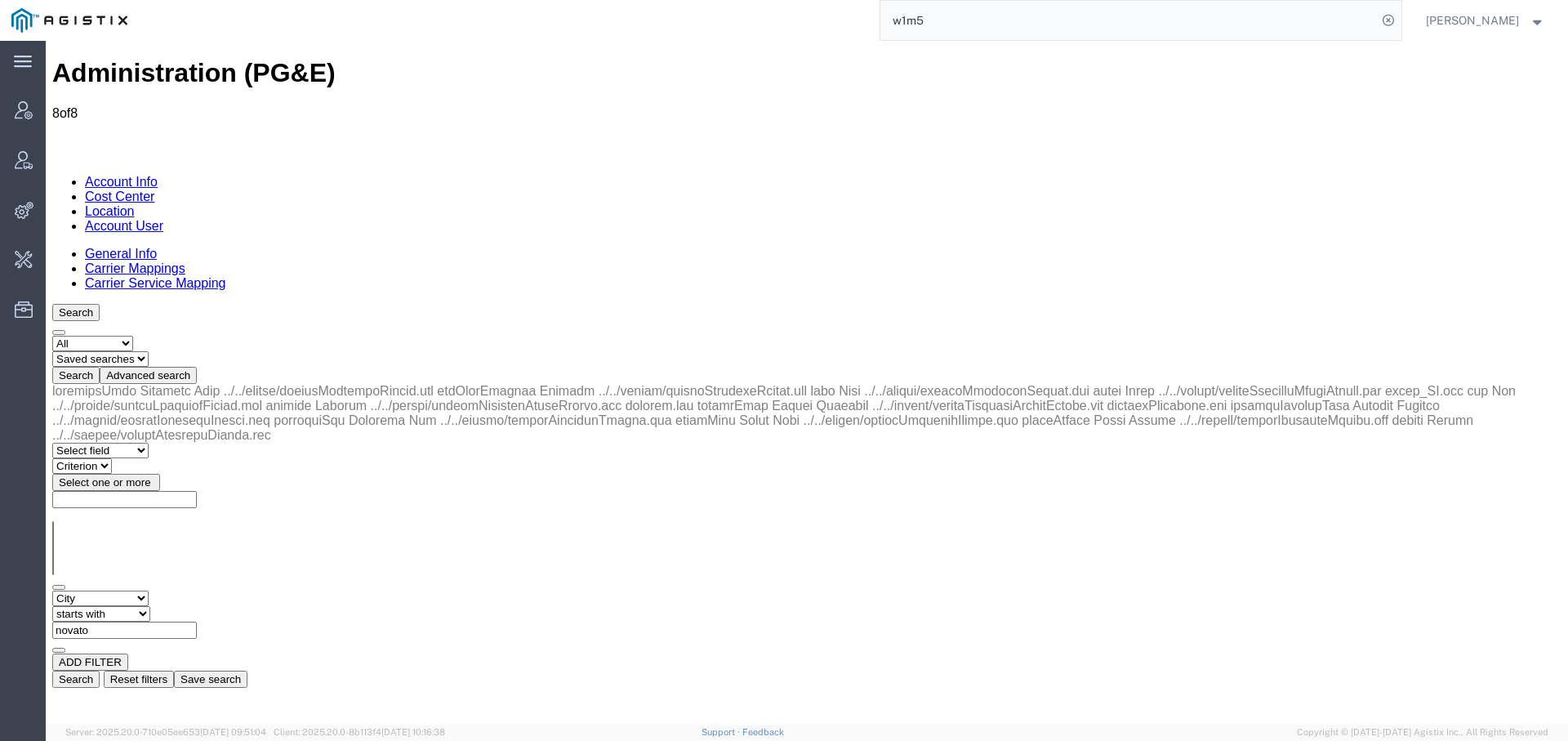
click at [197, 621] on input "novato" at bounding box center [124, 629] width 144 height 17
type input "vallejo"
click at [100, 670] on button "Search" at bounding box center [75, 679] width 47 height 17
